Goal: Task Accomplishment & Management: Manage account settings

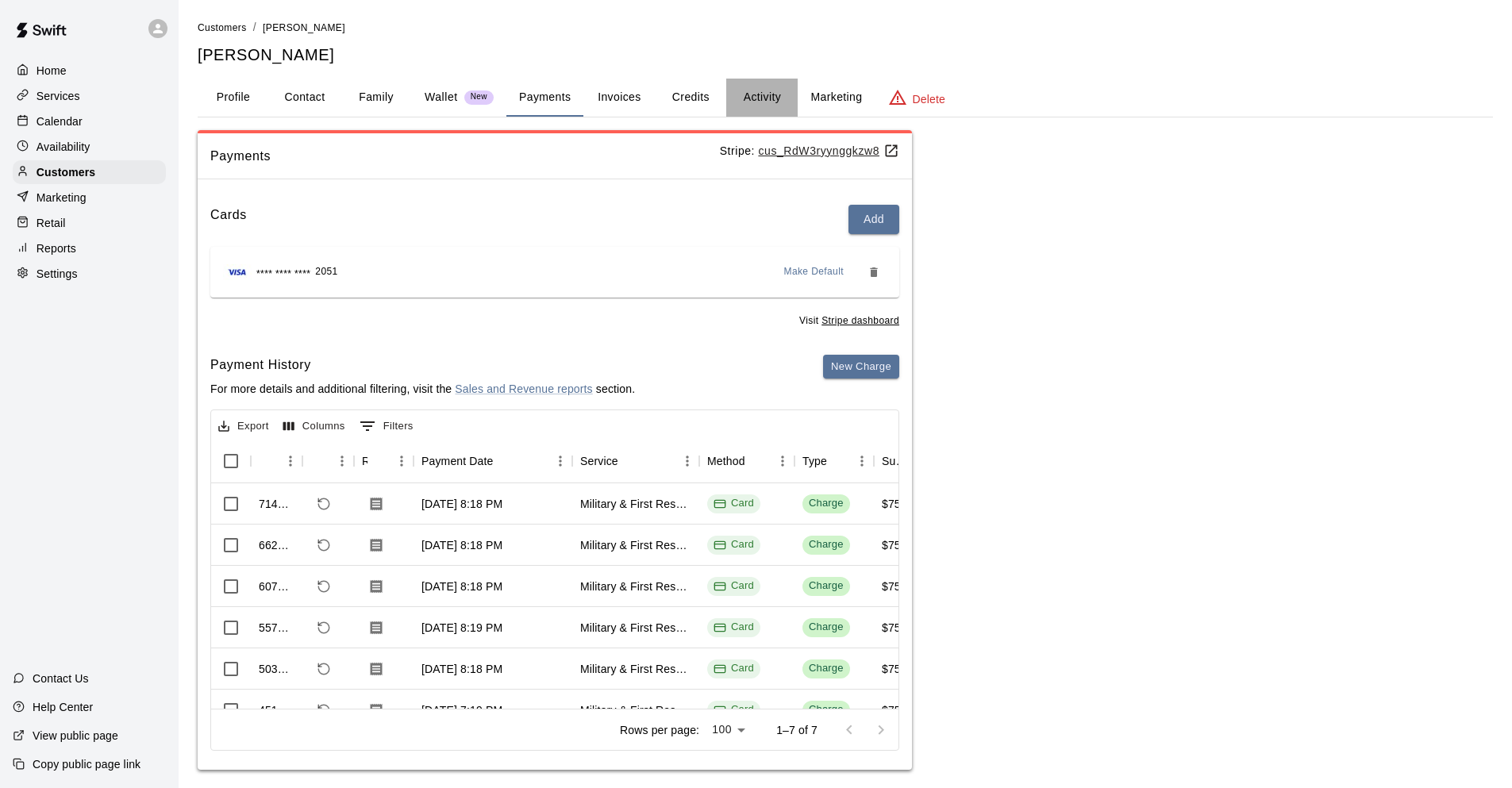
click at [782, 92] on button "Activity" at bounding box center [762, 97] width 72 height 38
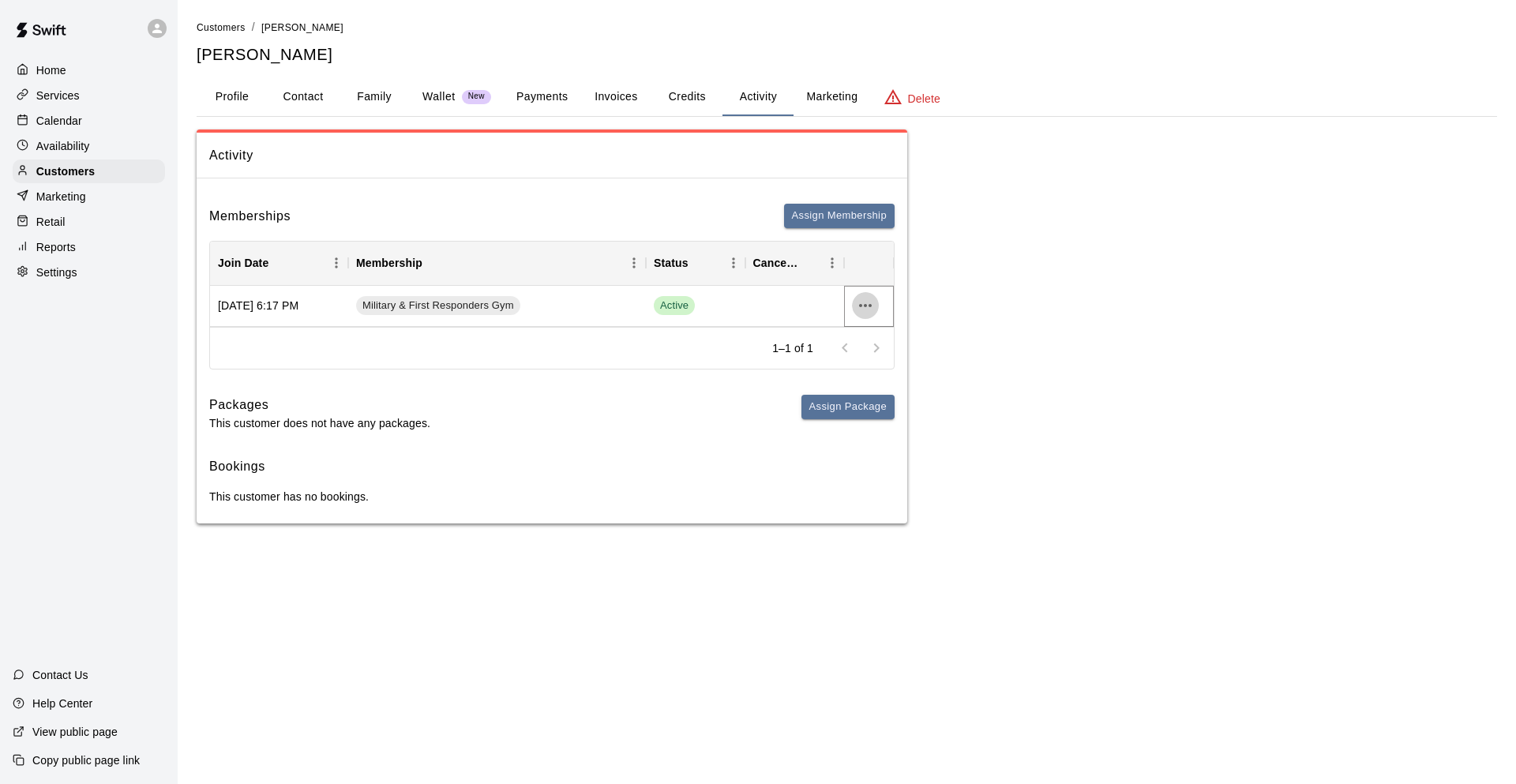
click at [859, 308] on icon "more actions" at bounding box center [865, 304] width 19 height 19
click at [886, 362] on li "Cancel" at bounding box center [897, 363] width 89 height 26
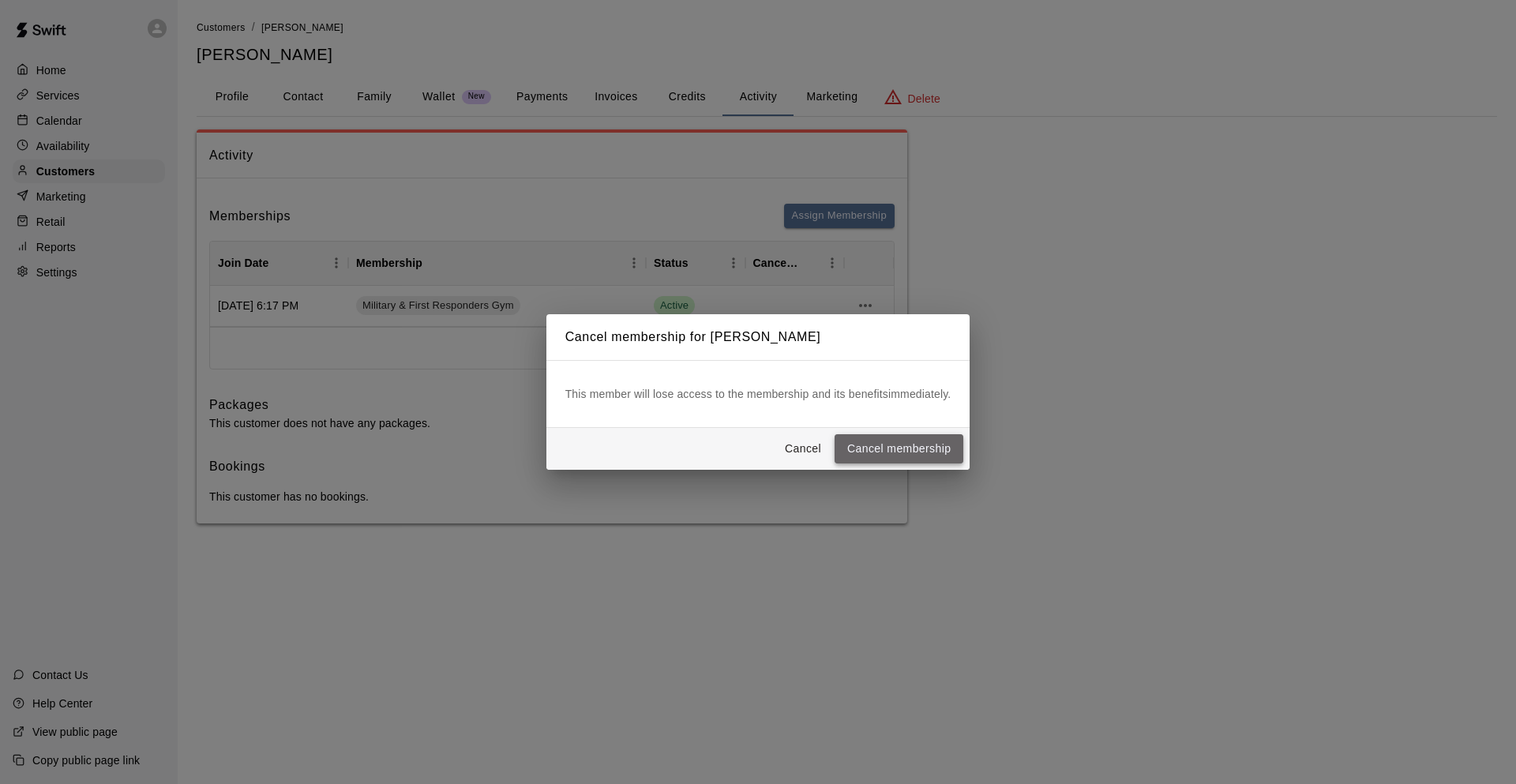
click at [895, 442] on button "Cancel membership" at bounding box center [899, 448] width 129 height 29
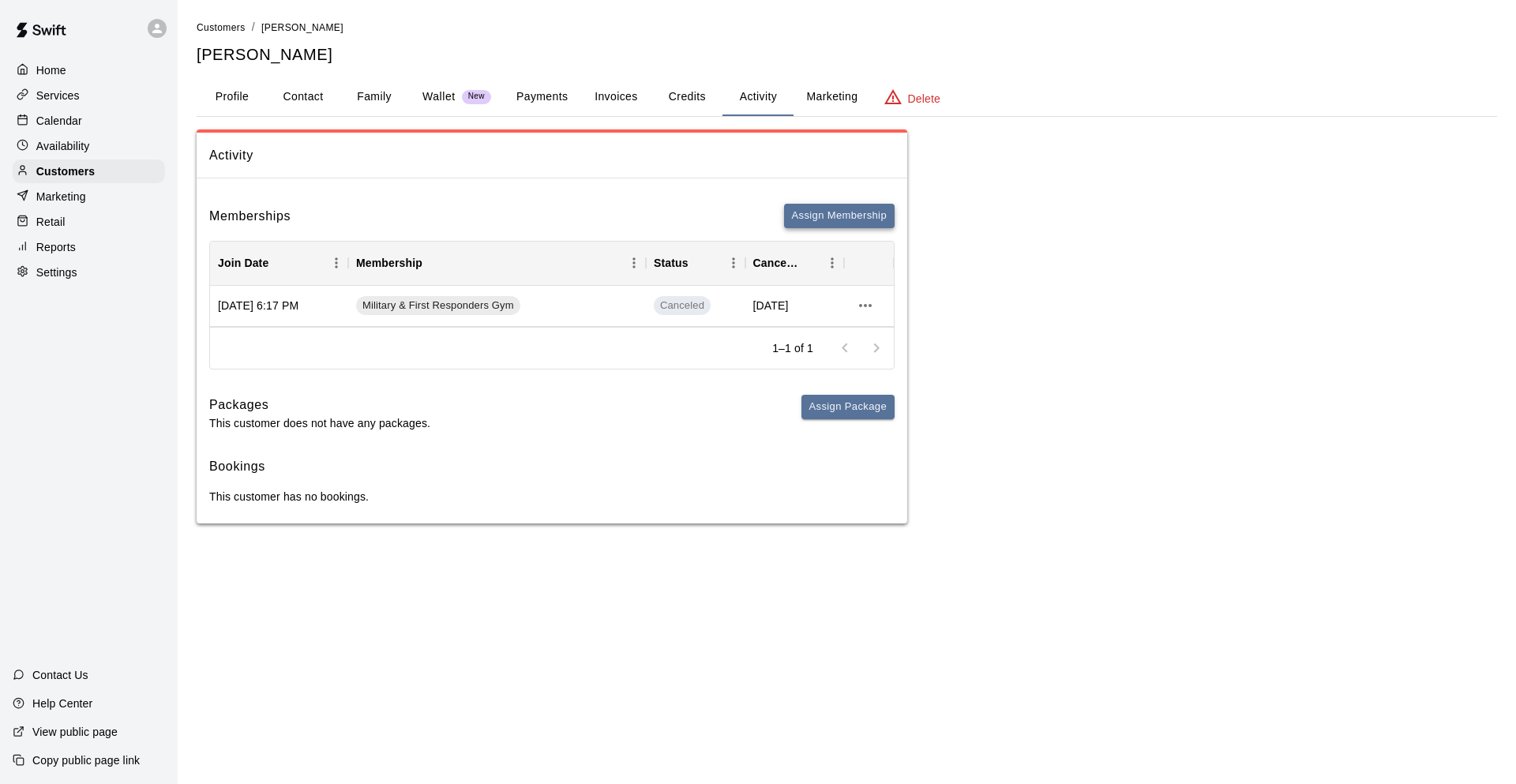
click at [843, 221] on button "Assign Membership" at bounding box center [840, 215] width 111 height 24
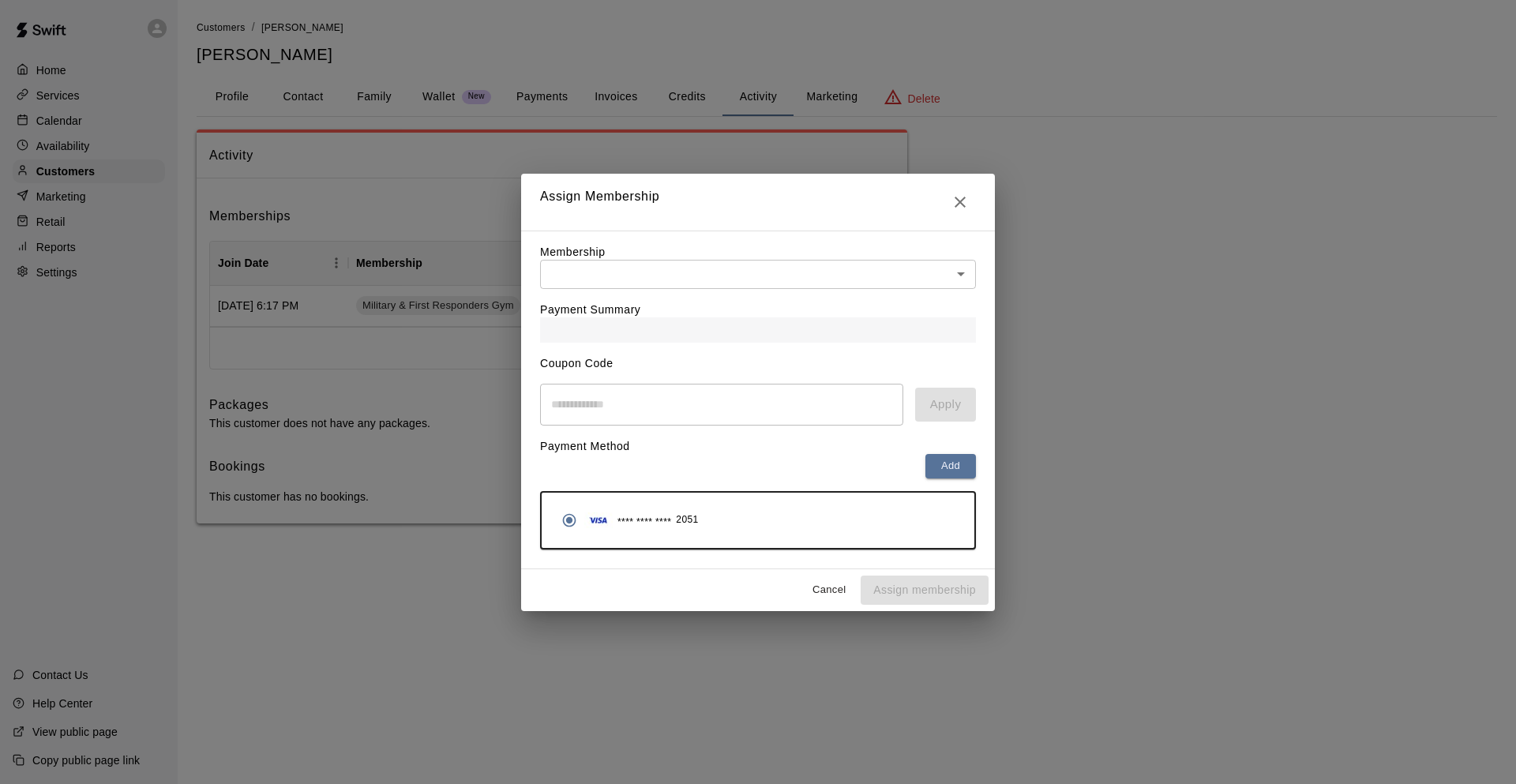
click at [849, 280] on body "Home Services Calendar Availability Customers Marketing Retail Reports Settings…" at bounding box center [758, 277] width 1516 height 555
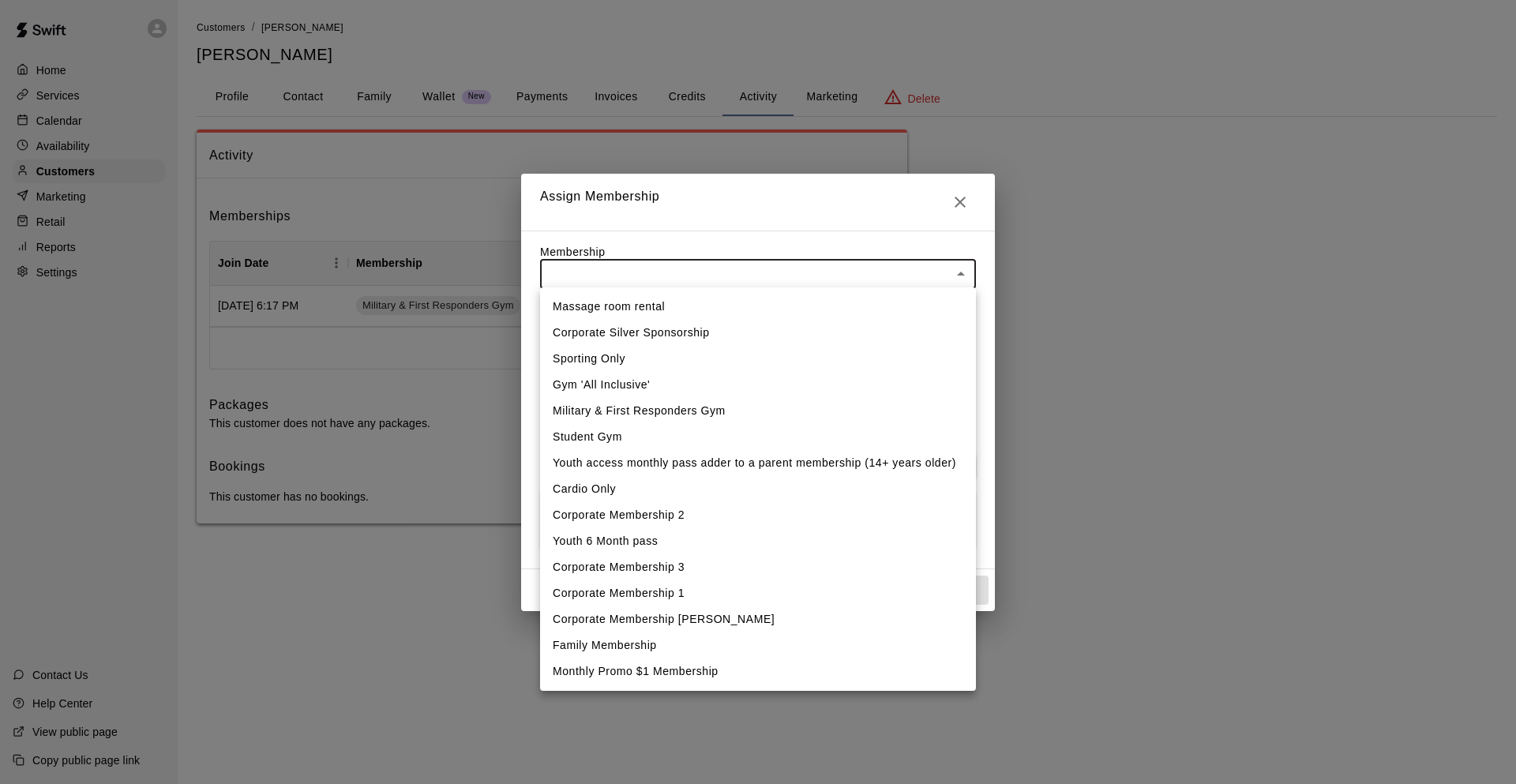
click at [741, 641] on li "Family Membership" at bounding box center [758, 645] width 436 height 26
type input "**********"
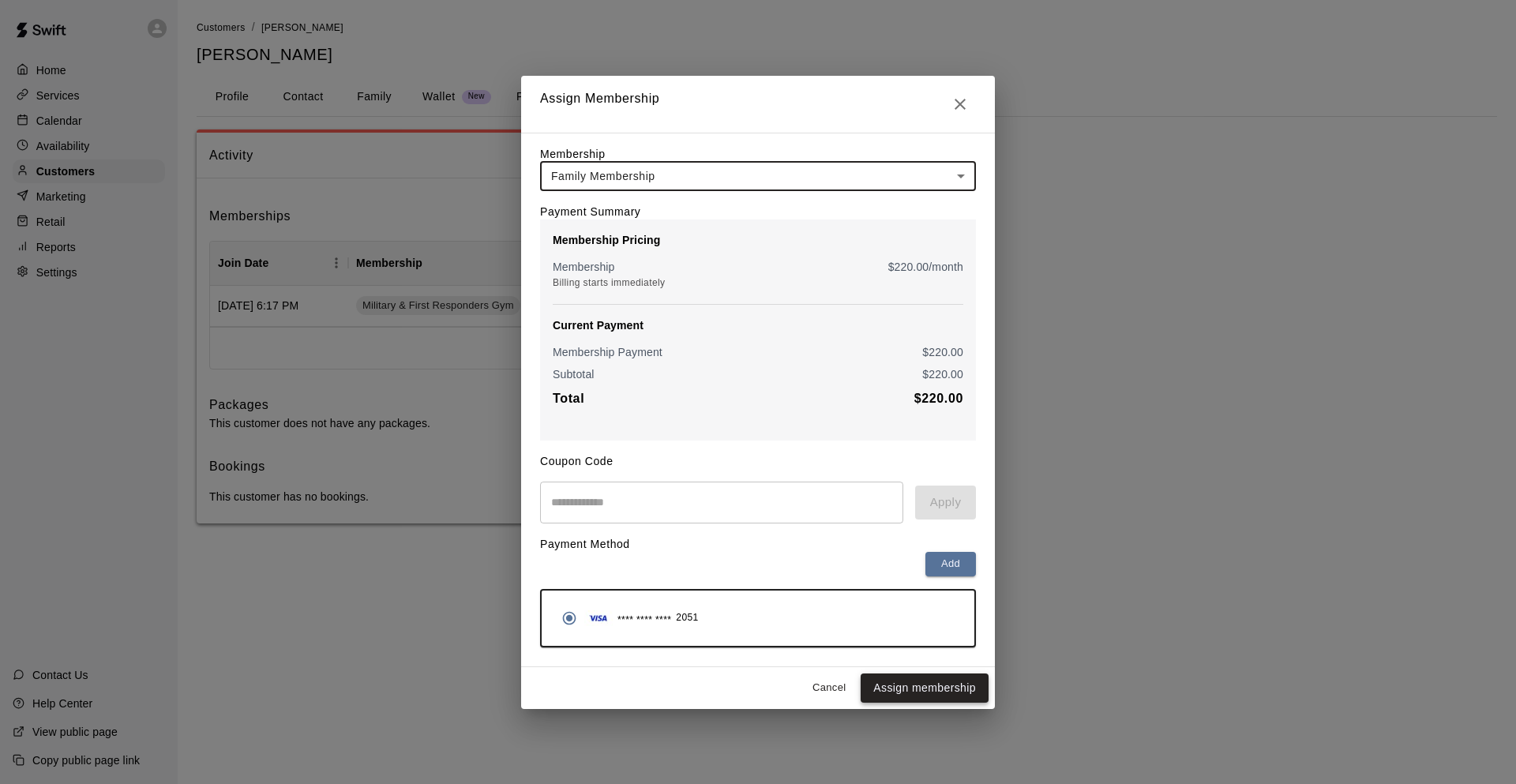
click at [959, 702] on button "Assign membership" at bounding box center [924, 688] width 128 height 29
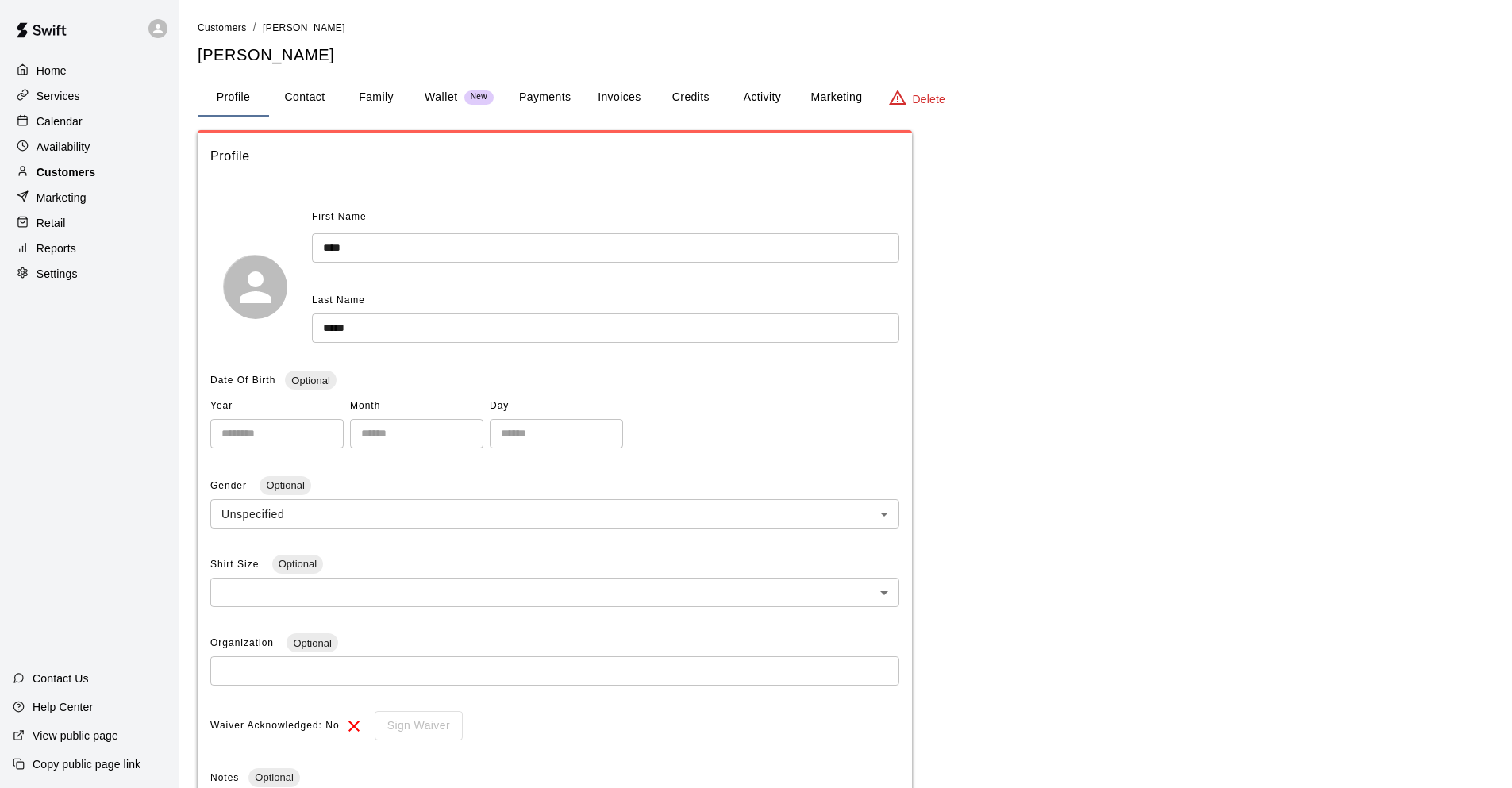
click at [116, 175] on div "Customers" at bounding box center [89, 172] width 154 height 24
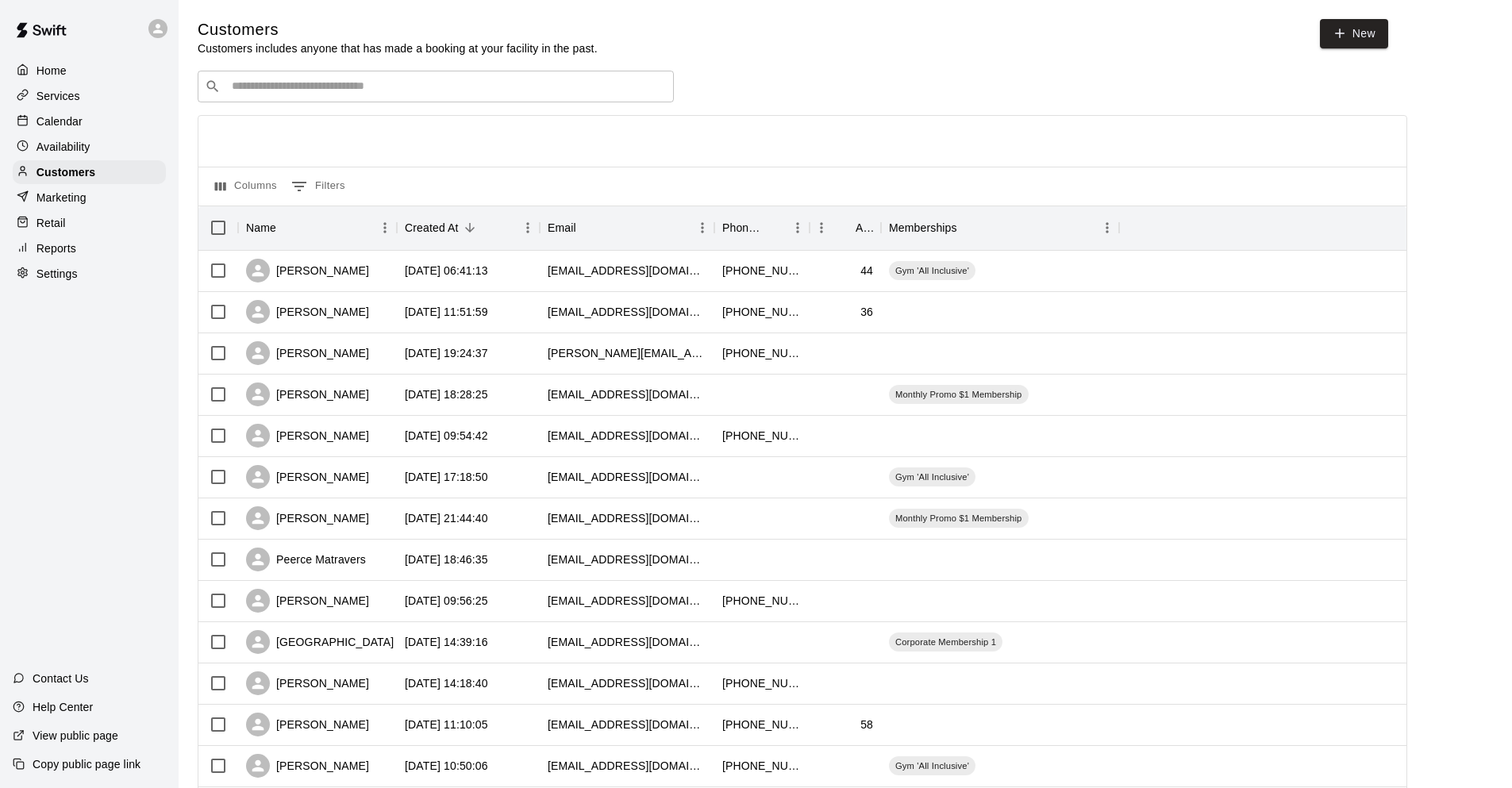
click at [380, 92] on input "Search customers by name or email" at bounding box center [447, 86] width 440 height 16
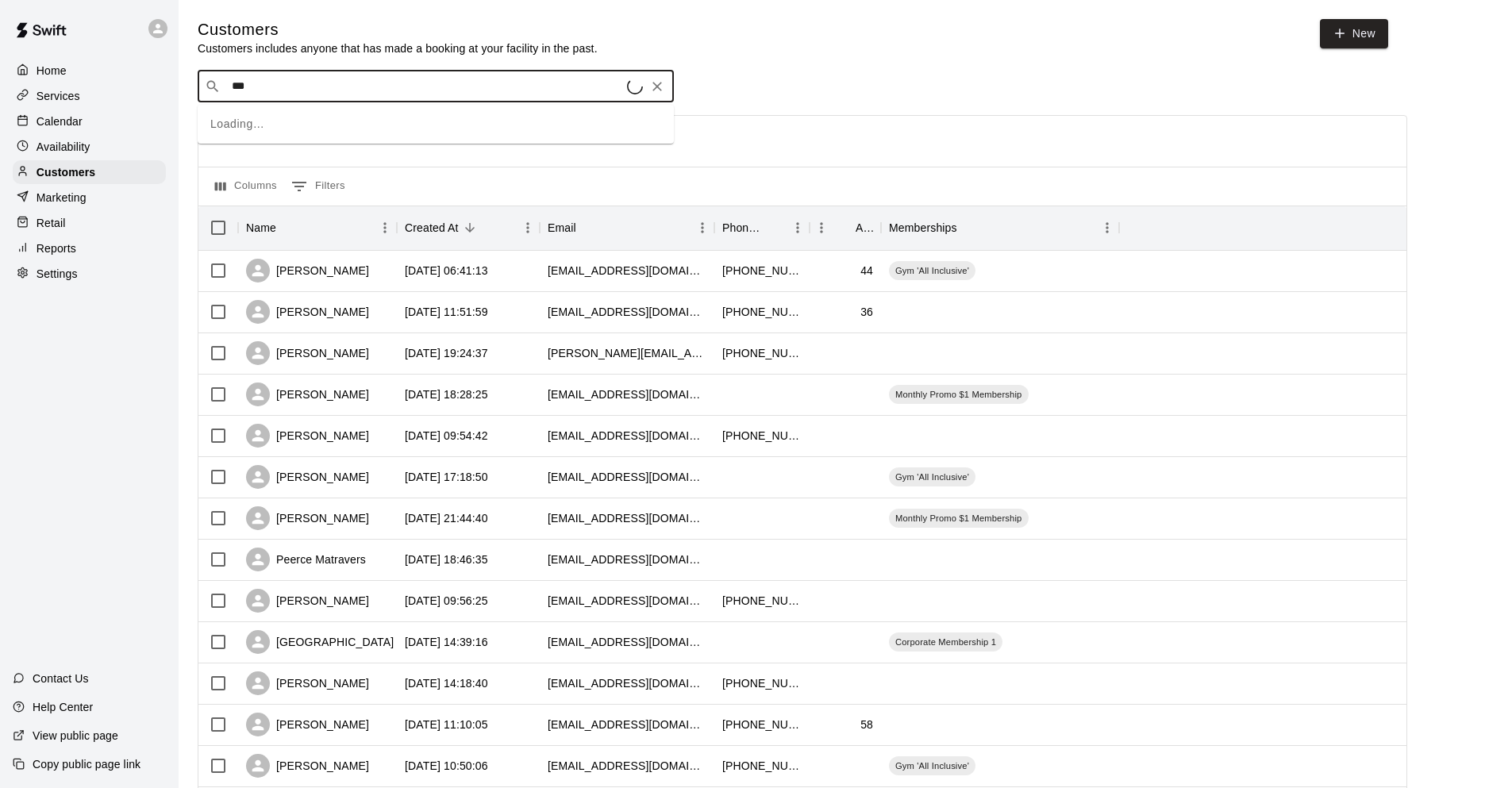
type input "****"
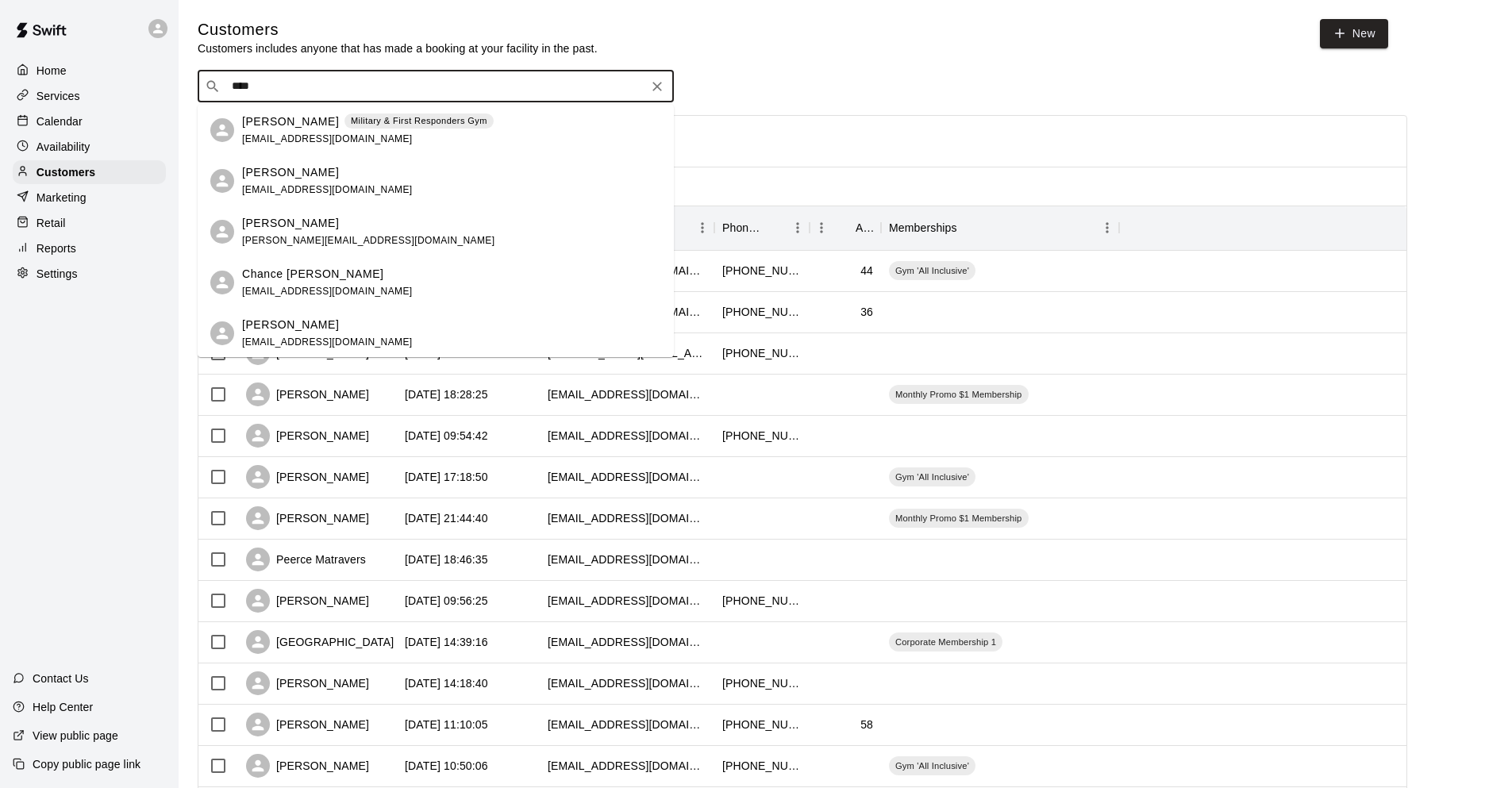
click at [371, 122] on p "Military & First Responders Gym" at bounding box center [419, 120] width 136 height 13
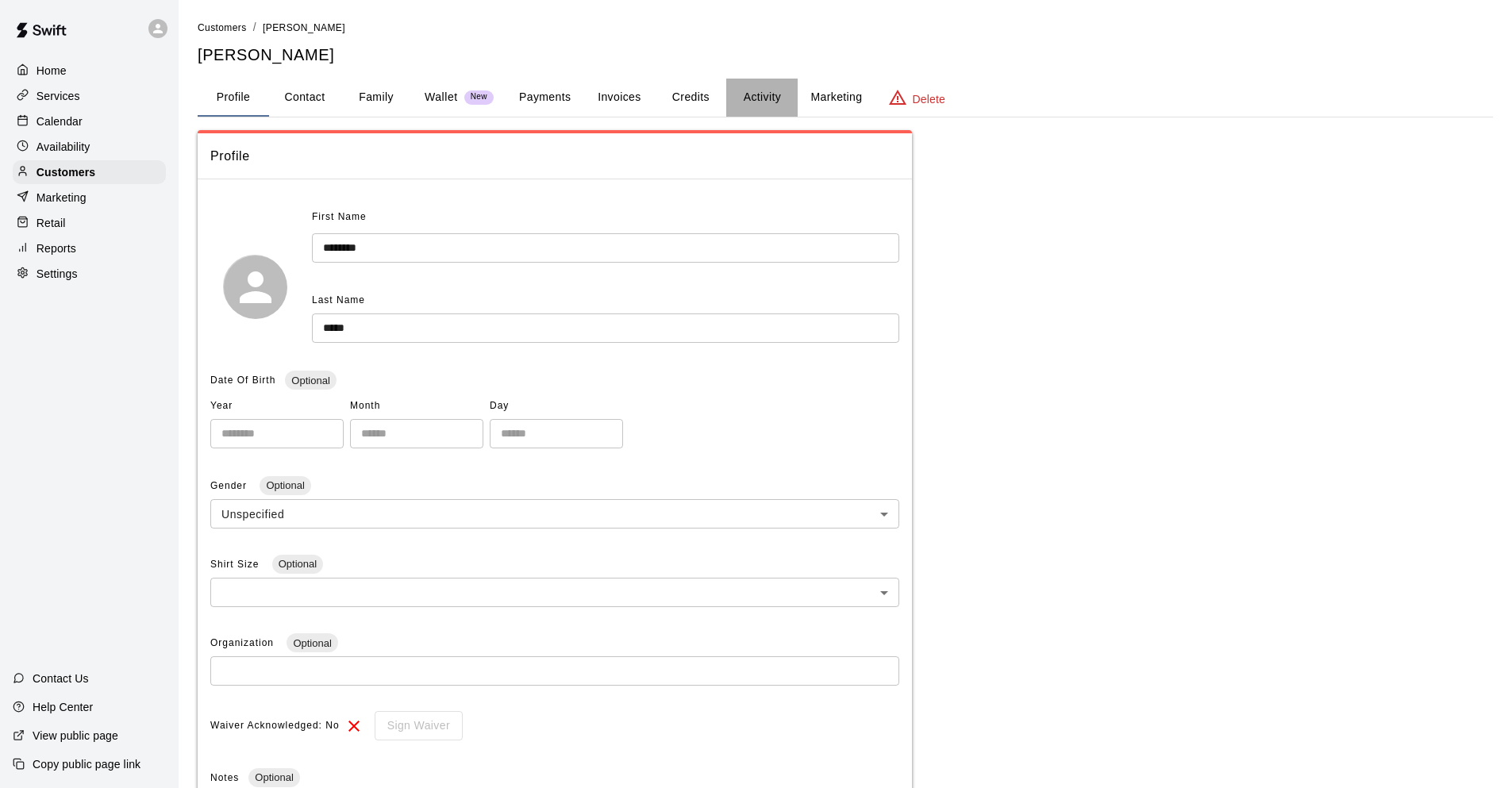
click at [747, 89] on button "Activity" at bounding box center [762, 97] width 72 height 38
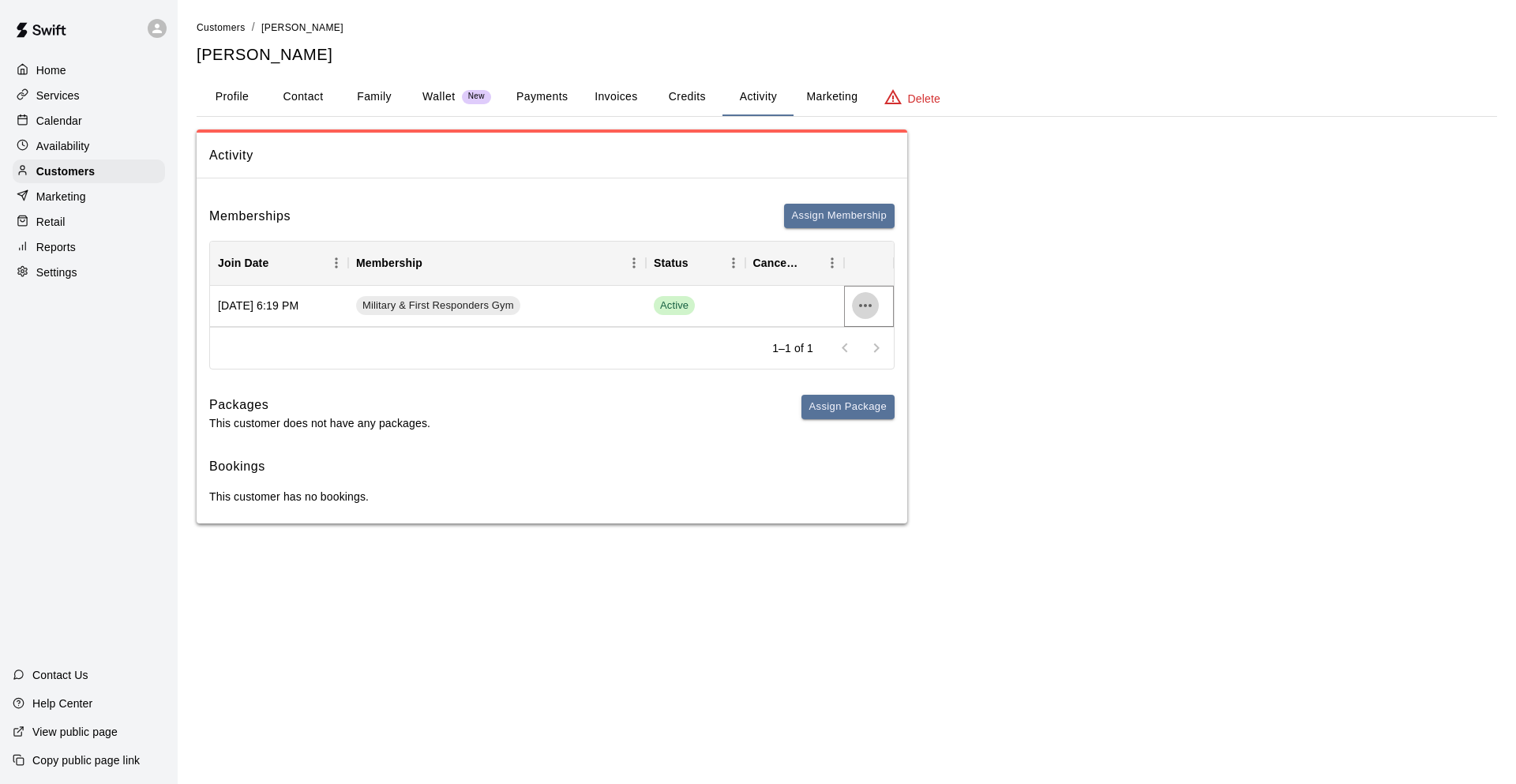
click at [859, 305] on icon "more actions" at bounding box center [866, 305] width 13 height 4
click at [880, 363] on li "Cancel" at bounding box center [897, 363] width 89 height 26
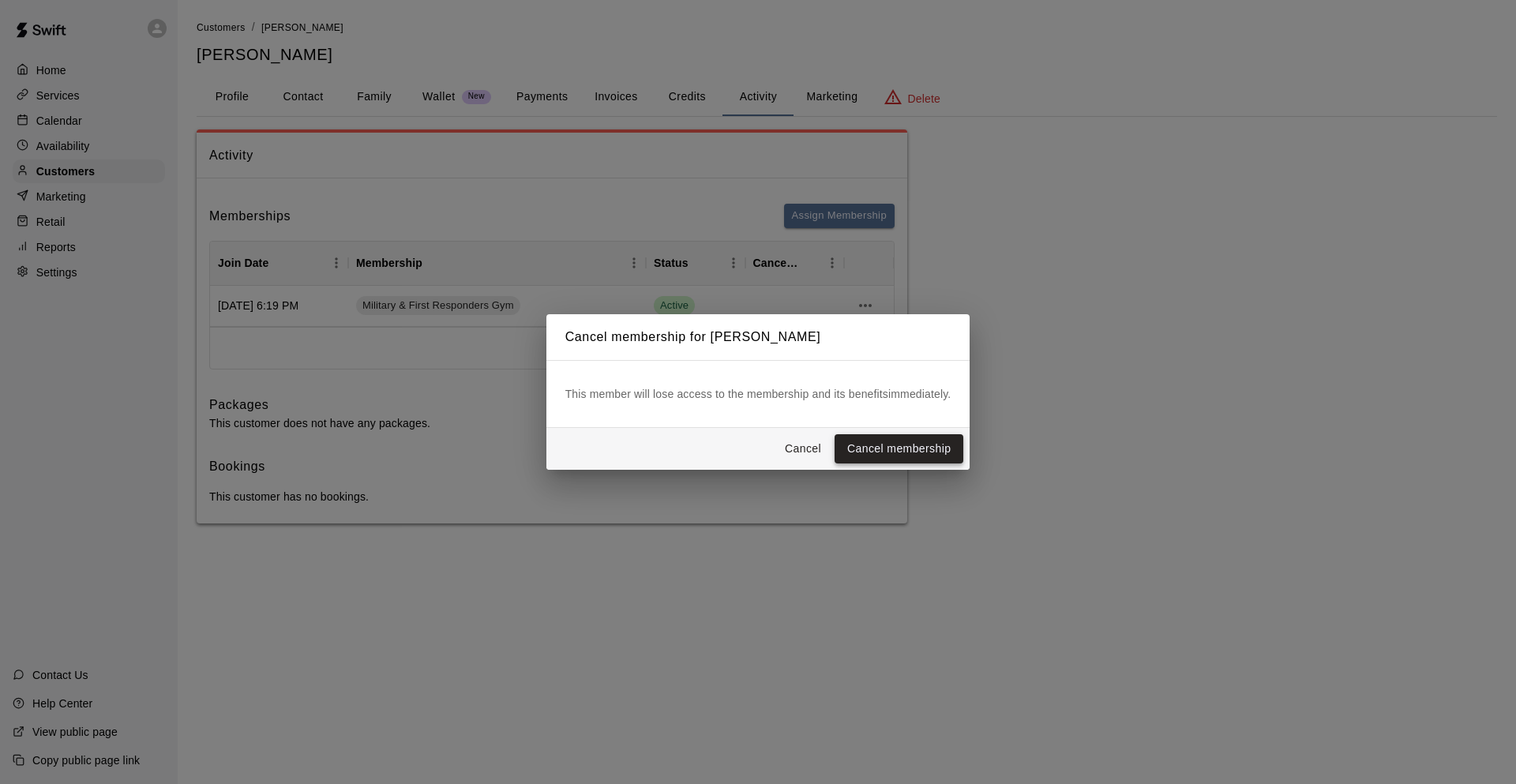
click at [890, 436] on button "Cancel membership" at bounding box center [899, 448] width 129 height 29
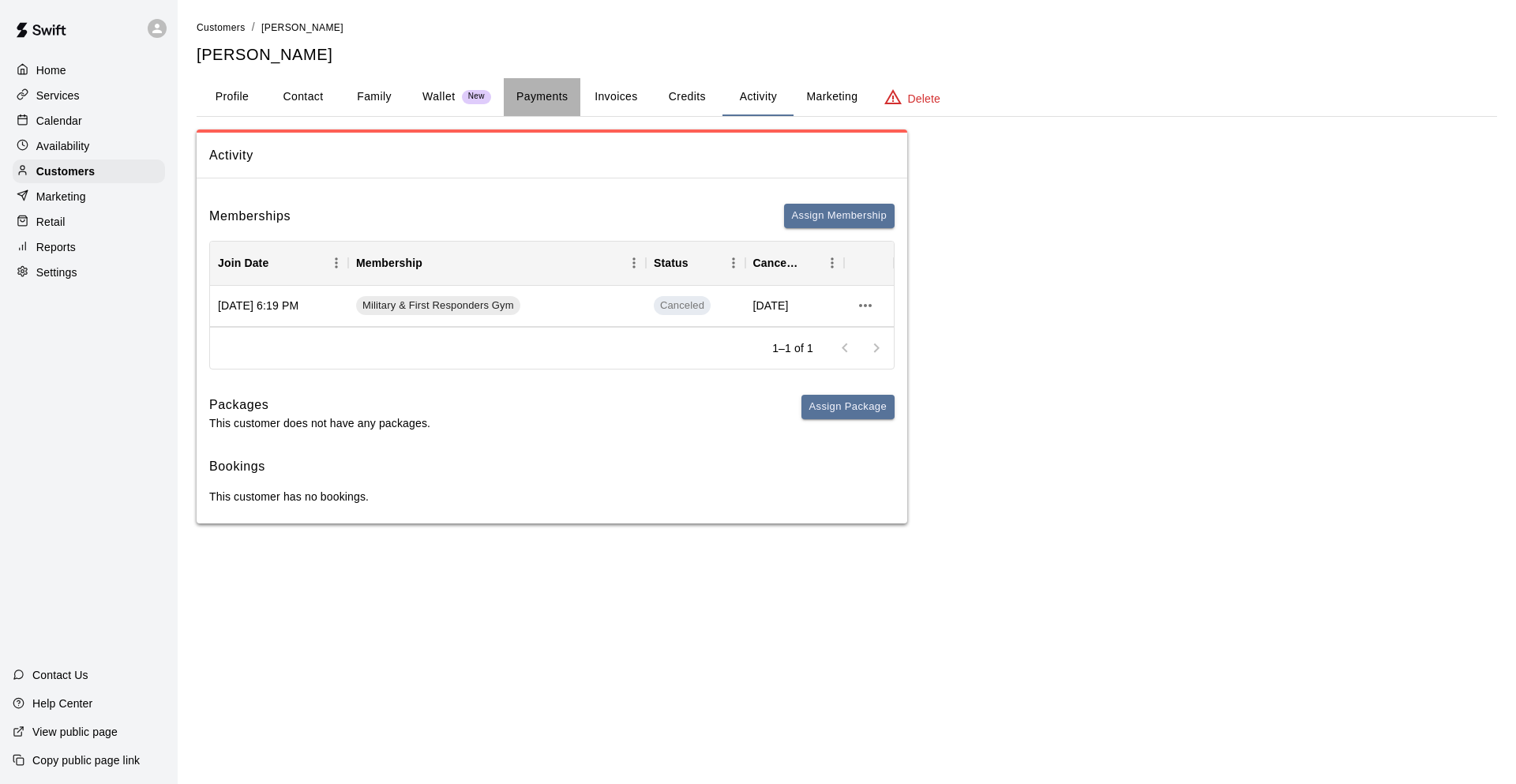
click at [540, 99] on button "Payments" at bounding box center [542, 96] width 77 height 38
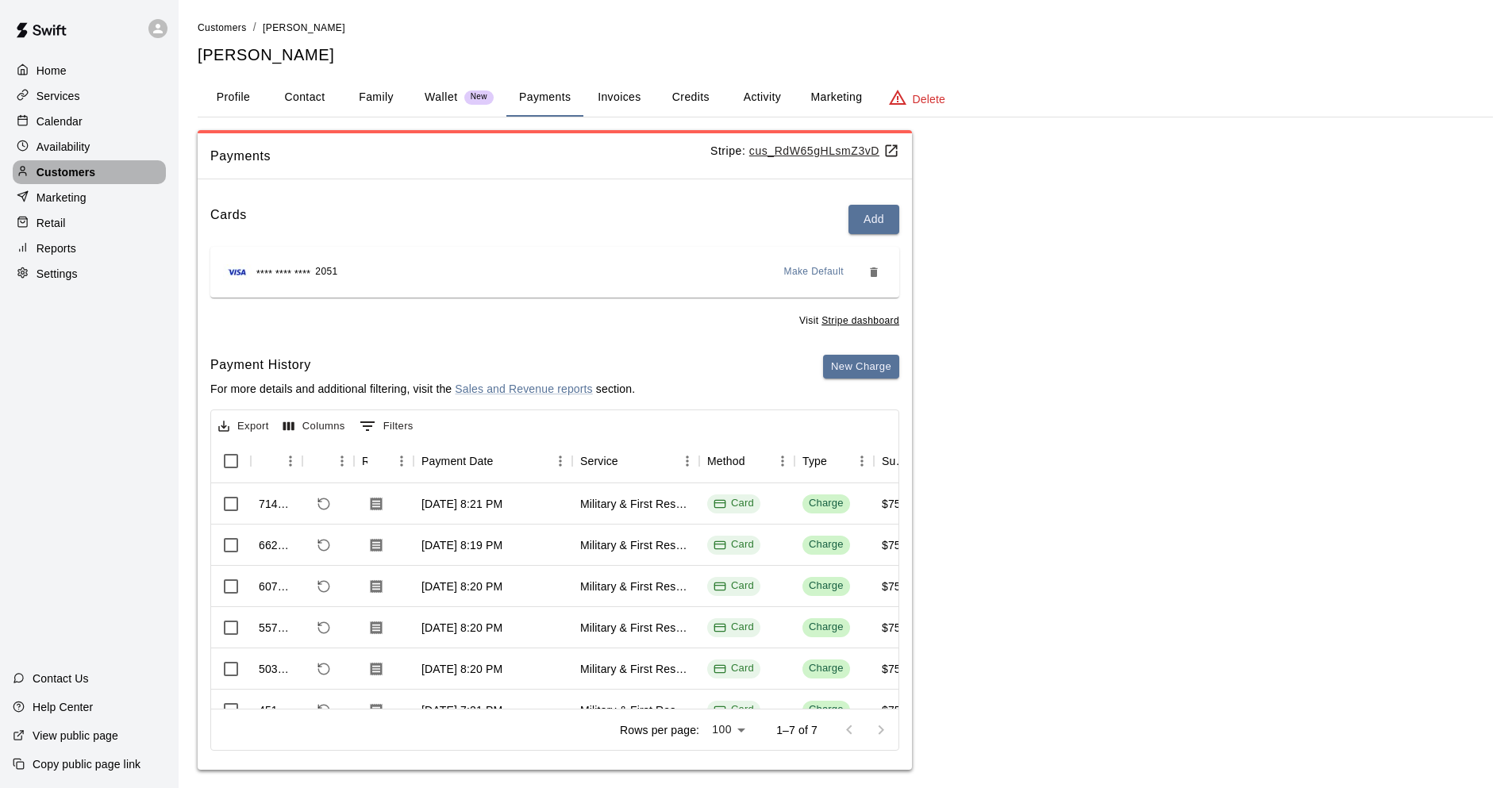
click at [117, 176] on div "Customers" at bounding box center [89, 172] width 154 height 24
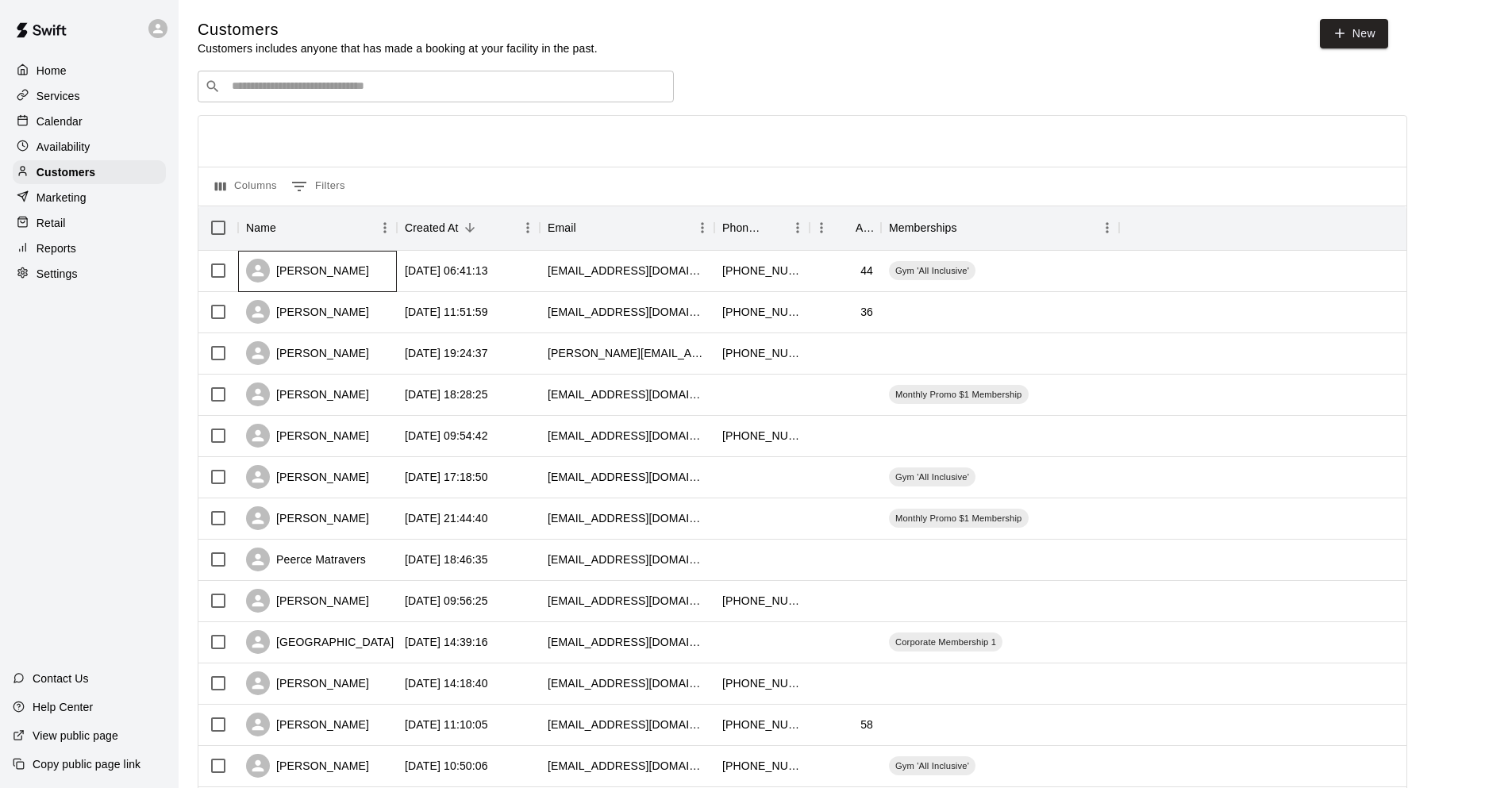
click at [335, 281] on div "Jake Tate" at bounding box center [317, 271] width 159 height 41
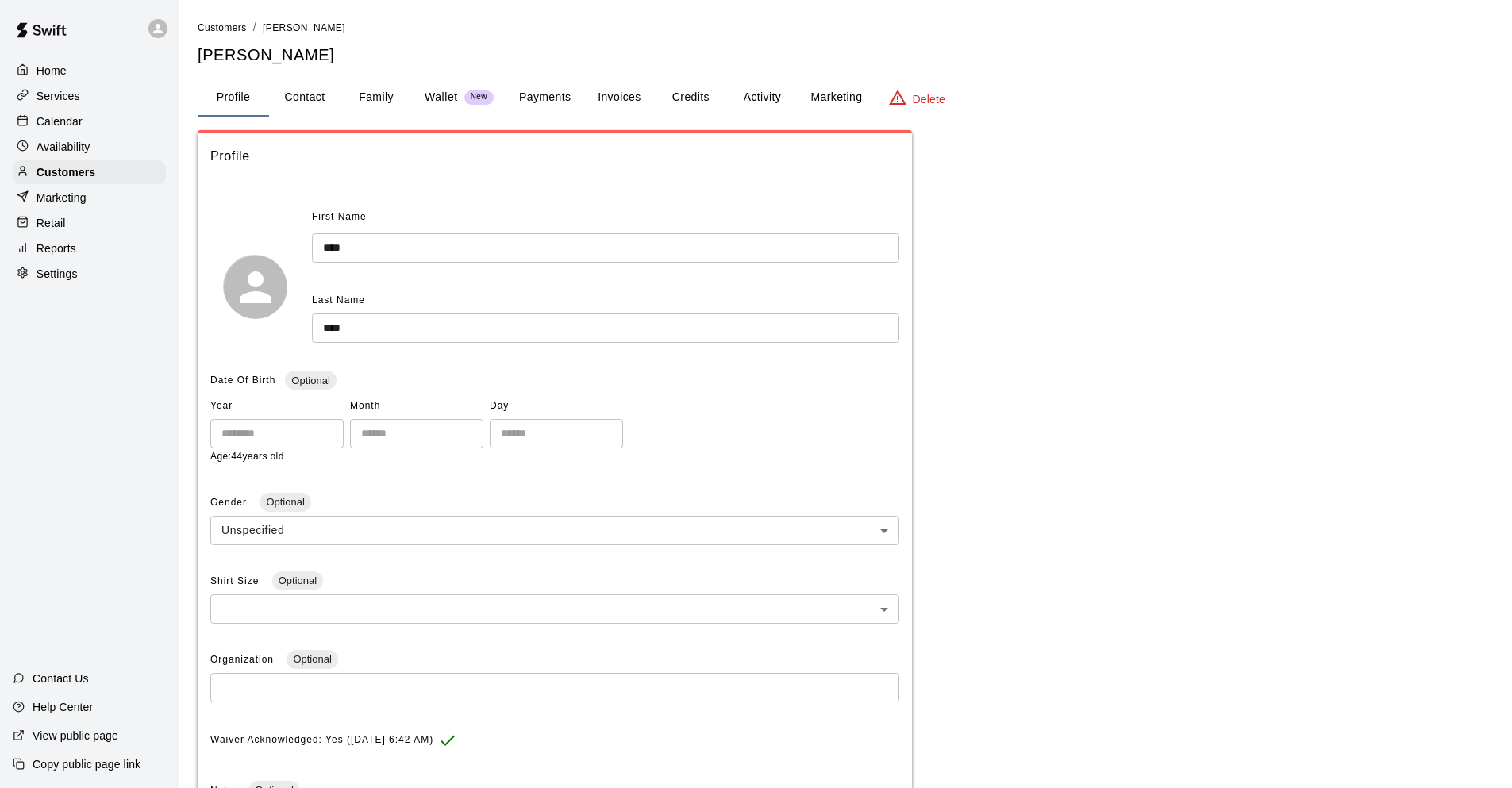
click at [312, 100] on button "Contact" at bounding box center [305, 97] width 72 height 38
select select "**"
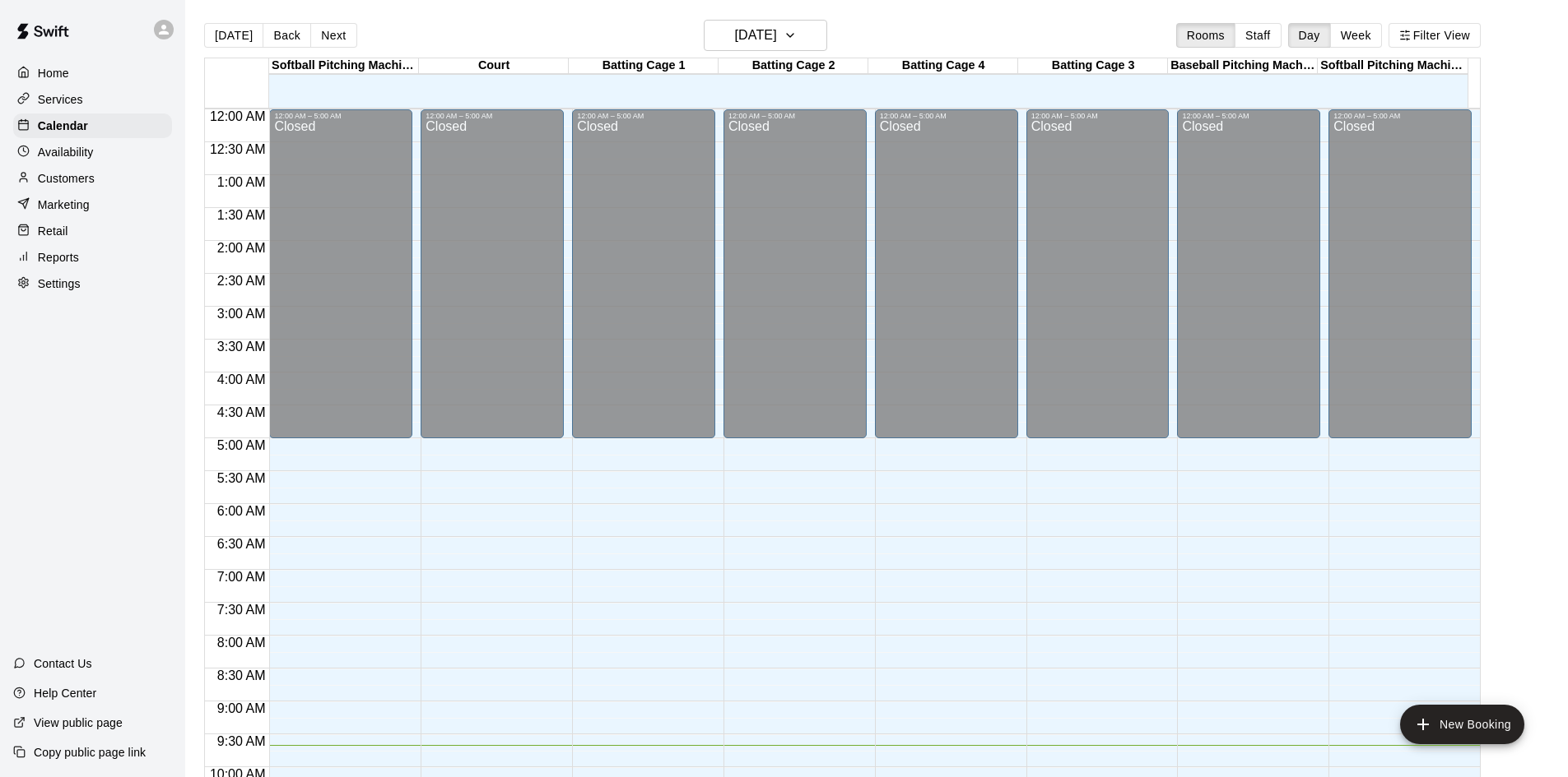
scroll to position [811, 0]
